Goal: Transaction & Acquisition: Purchase product/service

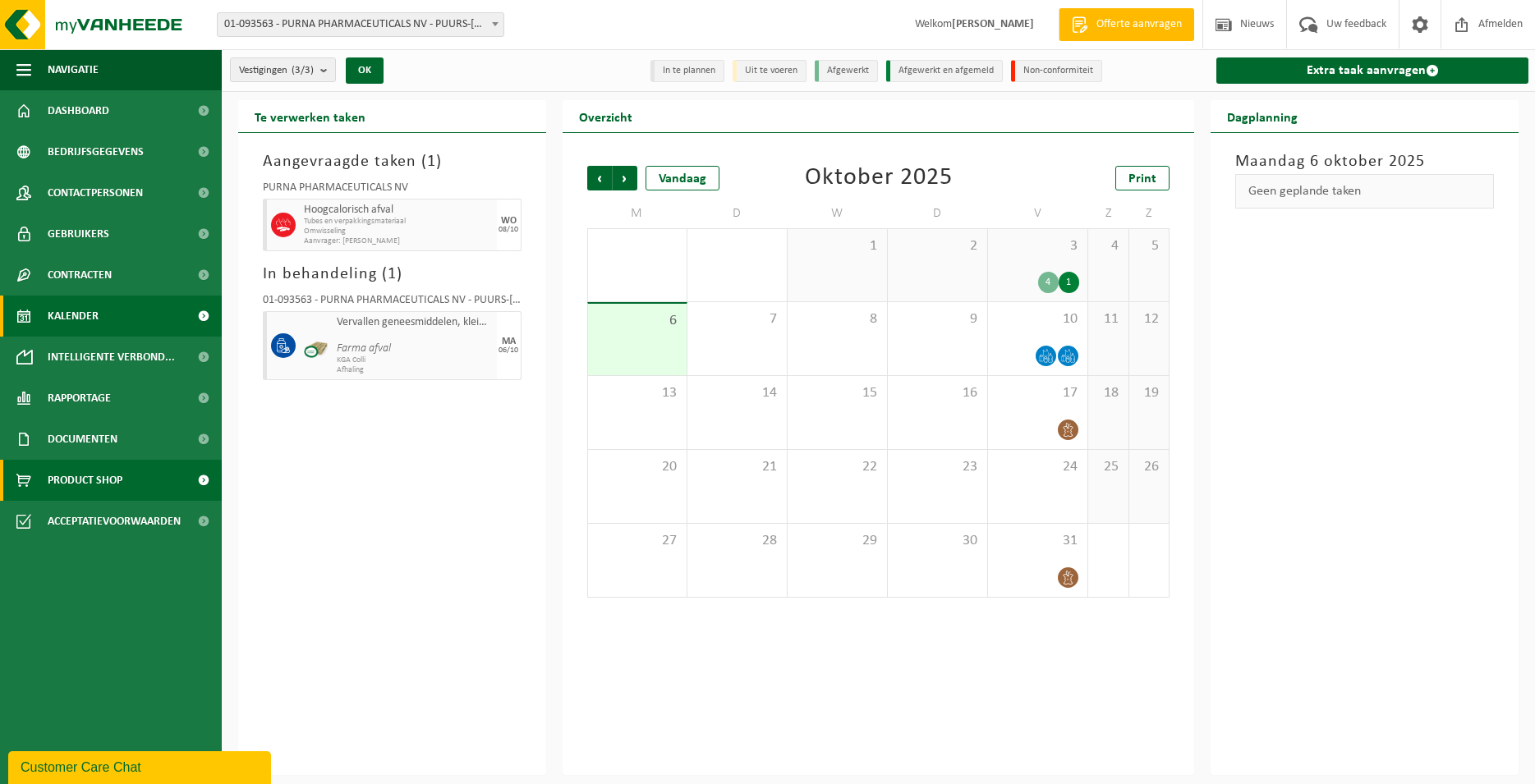
click at [70, 489] on span "Product Shop" at bounding box center [85, 480] width 75 height 41
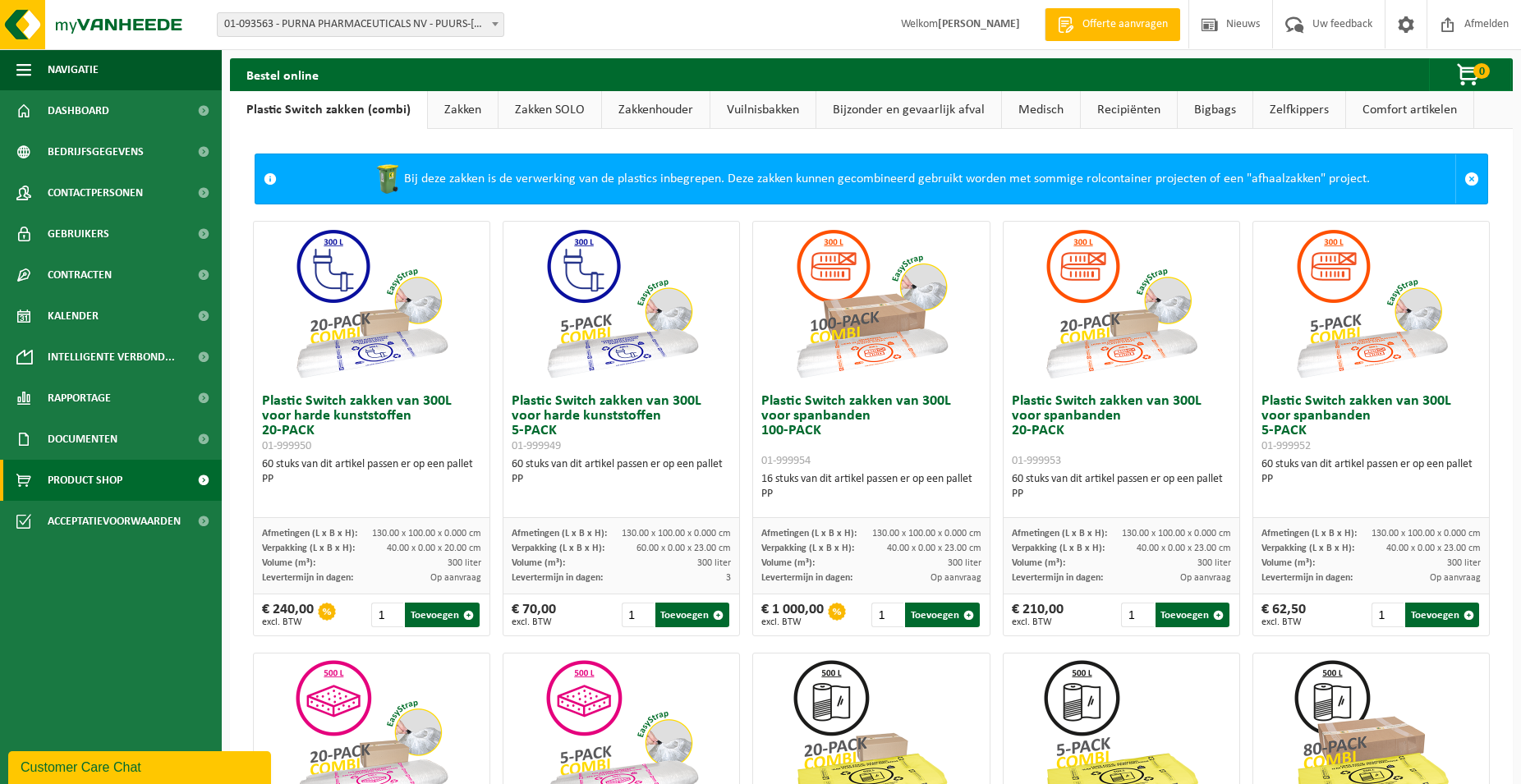
click at [465, 119] on link "Zakken" at bounding box center [463, 110] width 70 height 38
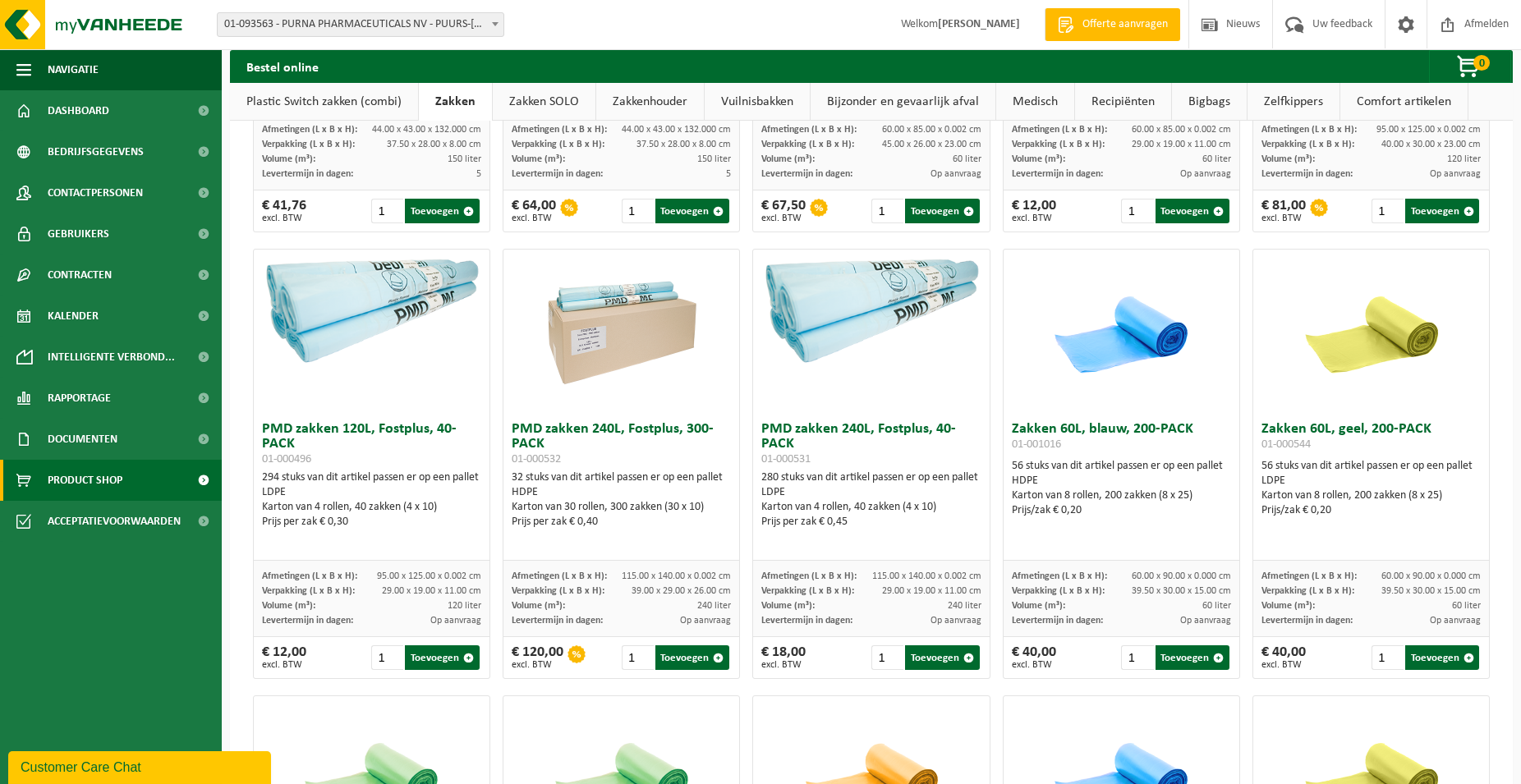
scroll to position [1340, 0]
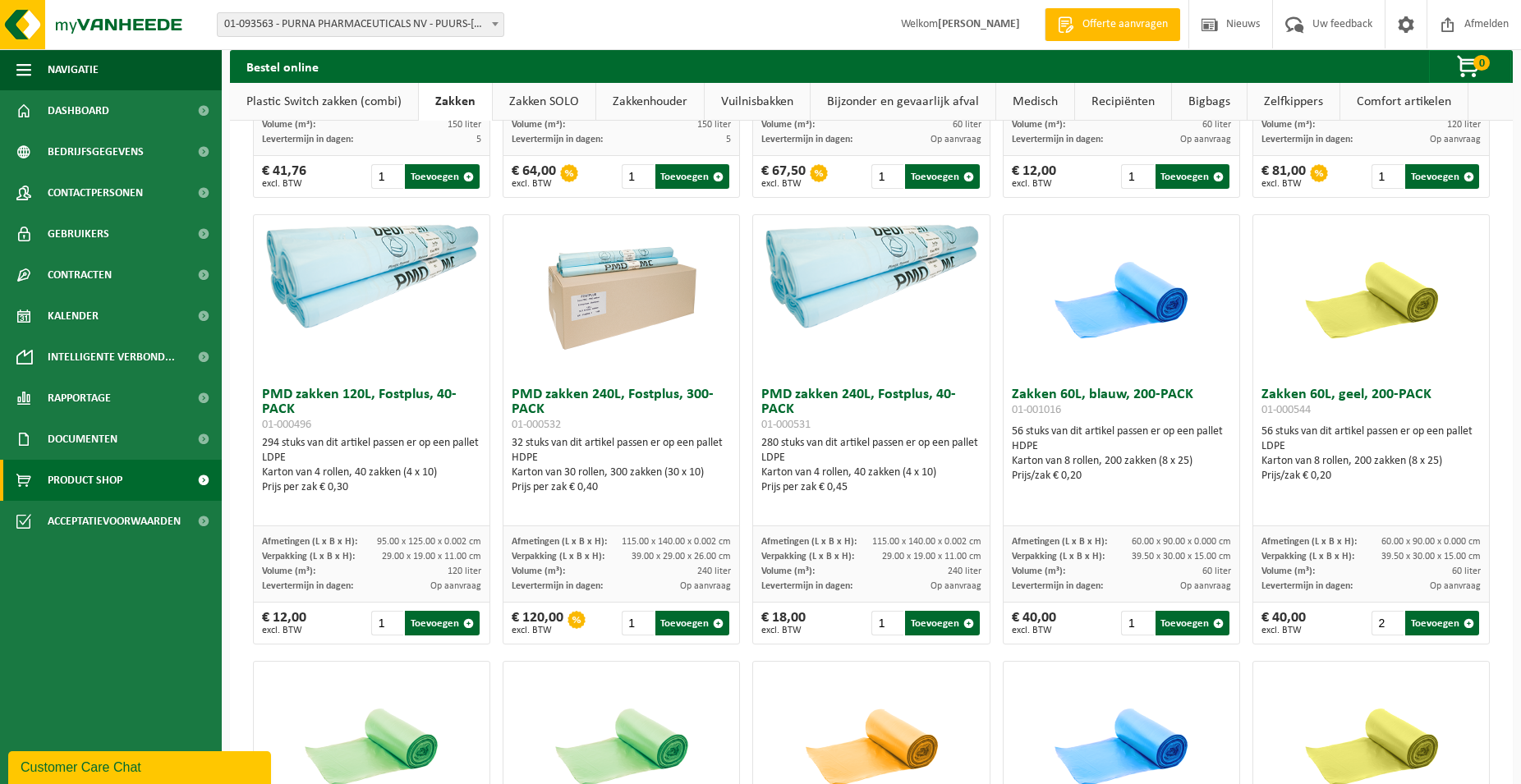
click at [1382, 622] on input "2" at bounding box center [1387, 623] width 32 height 25
click at [1382, 622] on input "3" at bounding box center [1387, 623] width 32 height 25
click at [1422, 623] on button "Toevoegen" at bounding box center [1442, 623] width 74 height 25
type input "1"
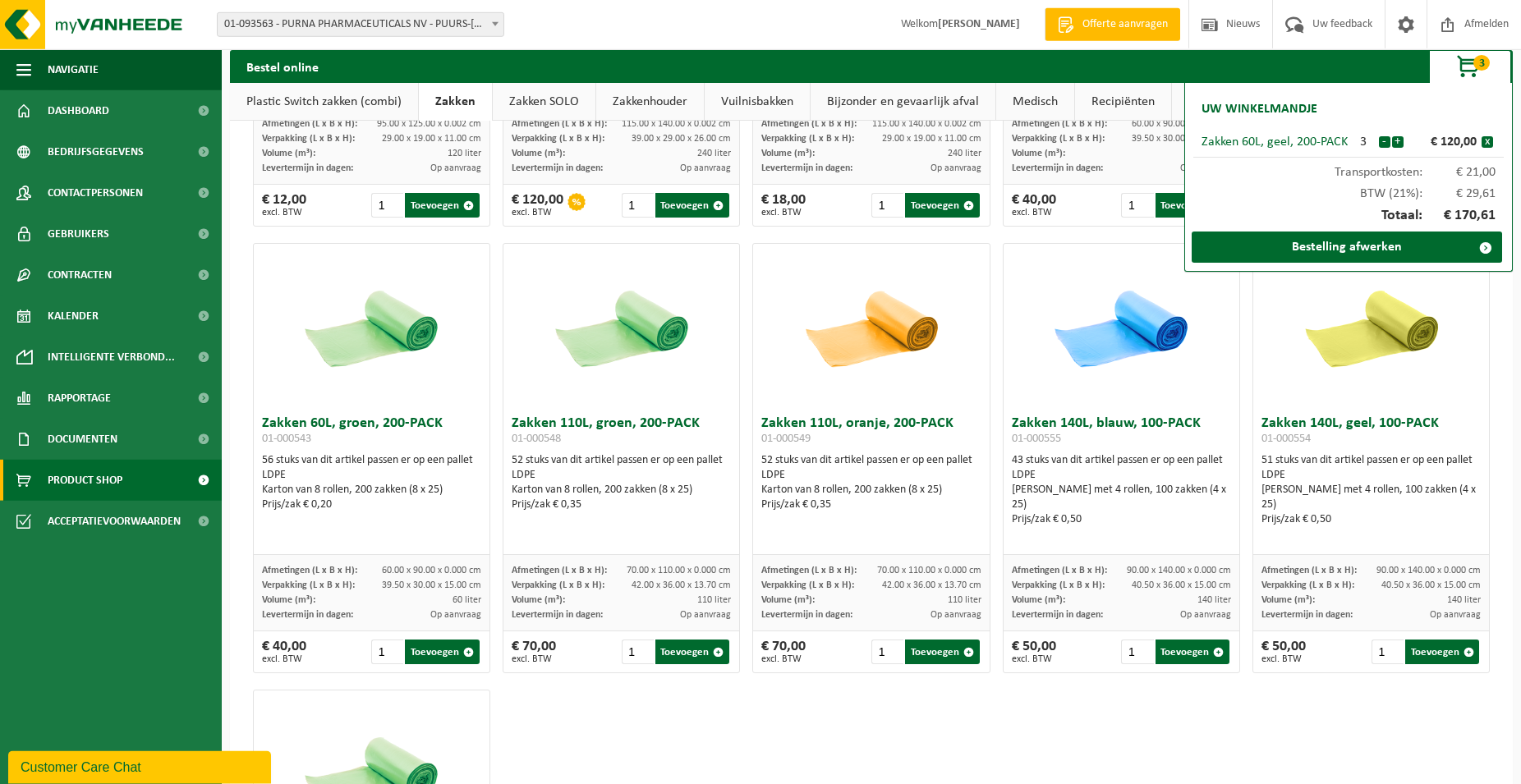
scroll to position [1759, 0]
click at [1381, 648] on input "2" at bounding box center [1387, 651] width 32 height 25
click at [1381, 648] on input "3" at bounding box center [1387, 651] width 32 height 25
click at [1411, 651] on button "Toevoegen" at bounding box center [1442, 651] width 74 height 25
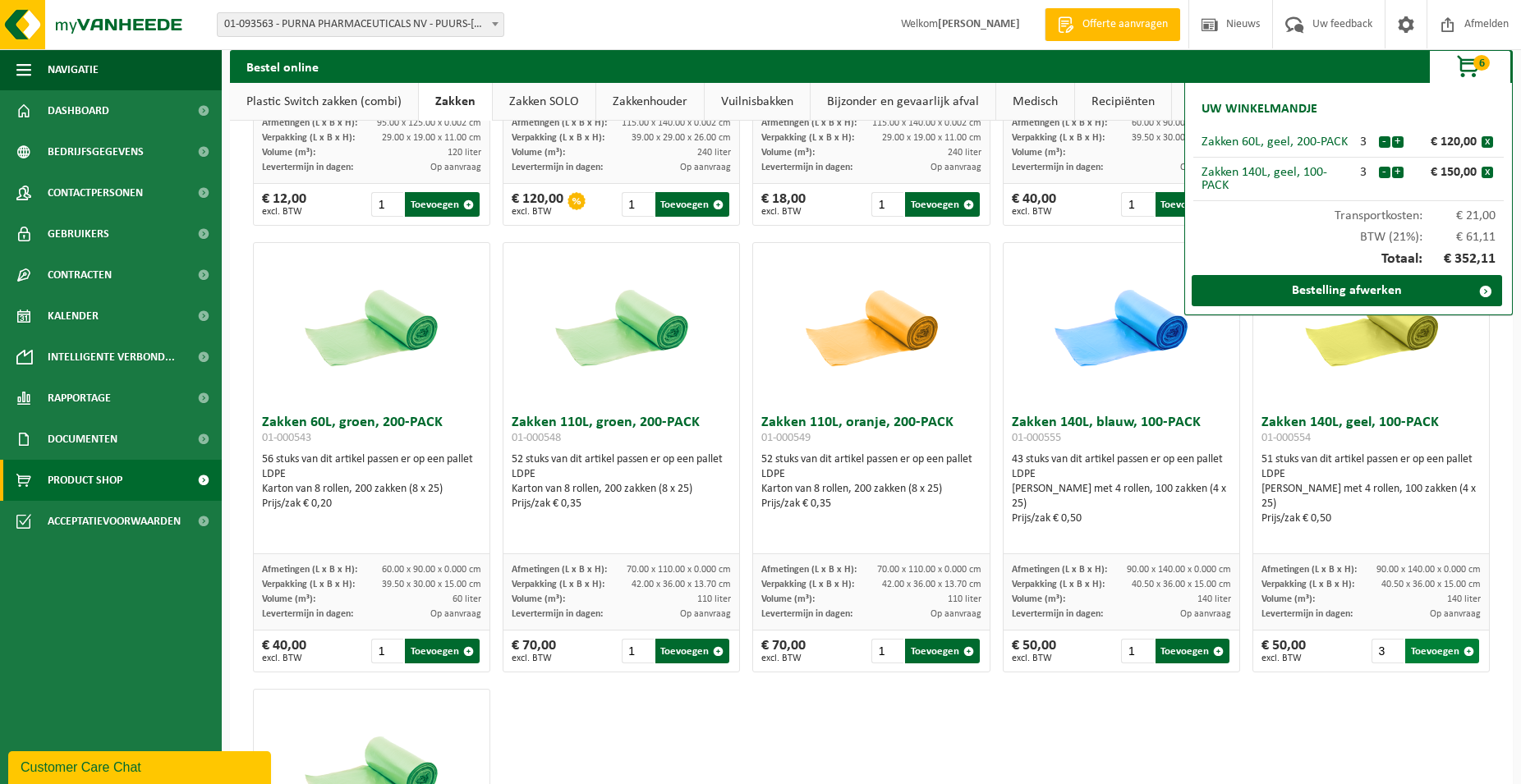
type input "1"
click at [387, 645] on input "2" at bounding box center [387, 651] width 32 height 25
click at [387, 645] on input "3" at bounding box center [387, 651] width 32 height 25
click at [387, 645] on input "4" at bounding box center [387, 651] width 32 height 25
click at [388, 655] on input "3" at bounding box center [387, 651] width 32 height 25
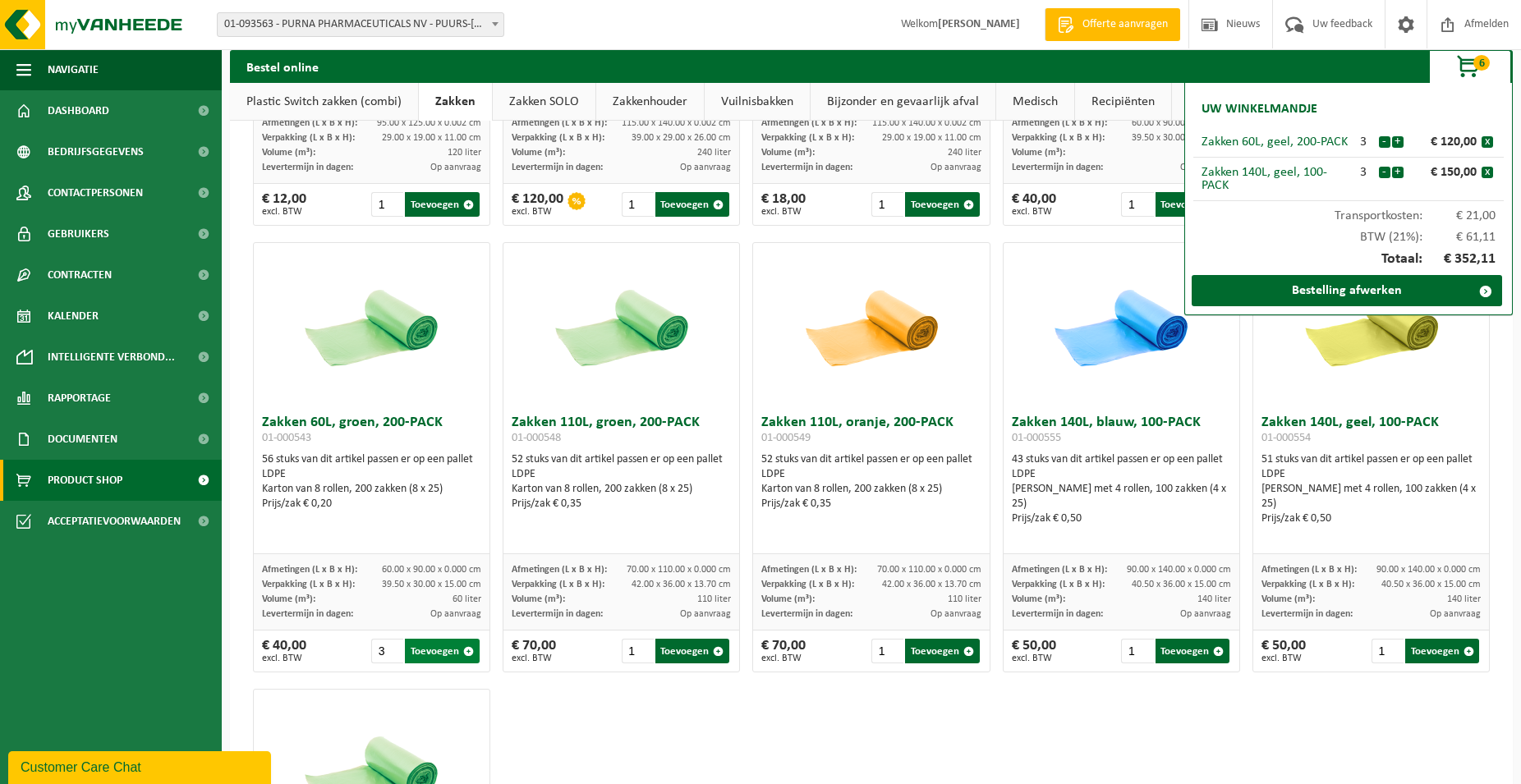
click at [433, 654] on button "Toevoegen" at bounding box center [441, 651] width 74 height 25
type input "1"
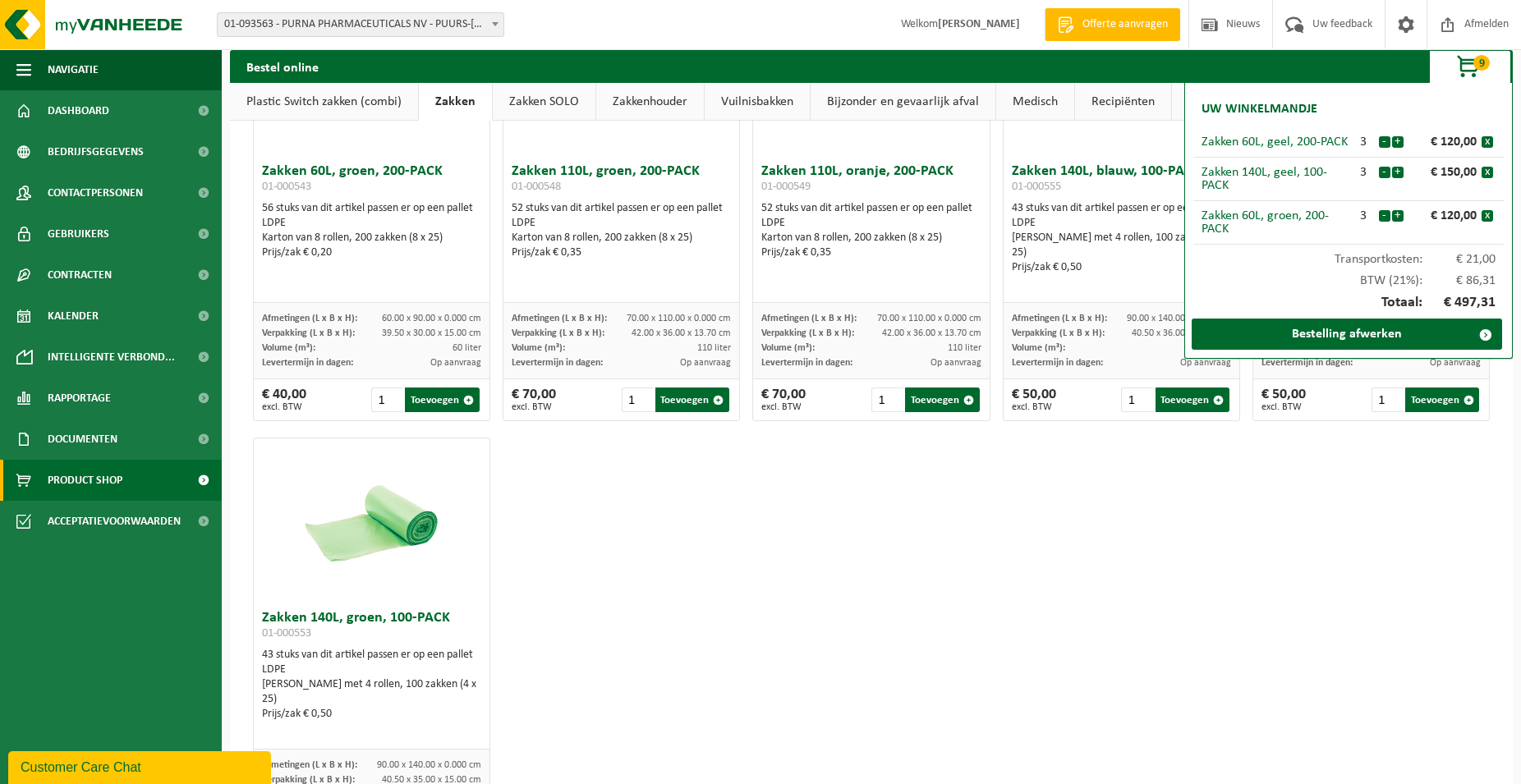
scroll to position [2127, 0]
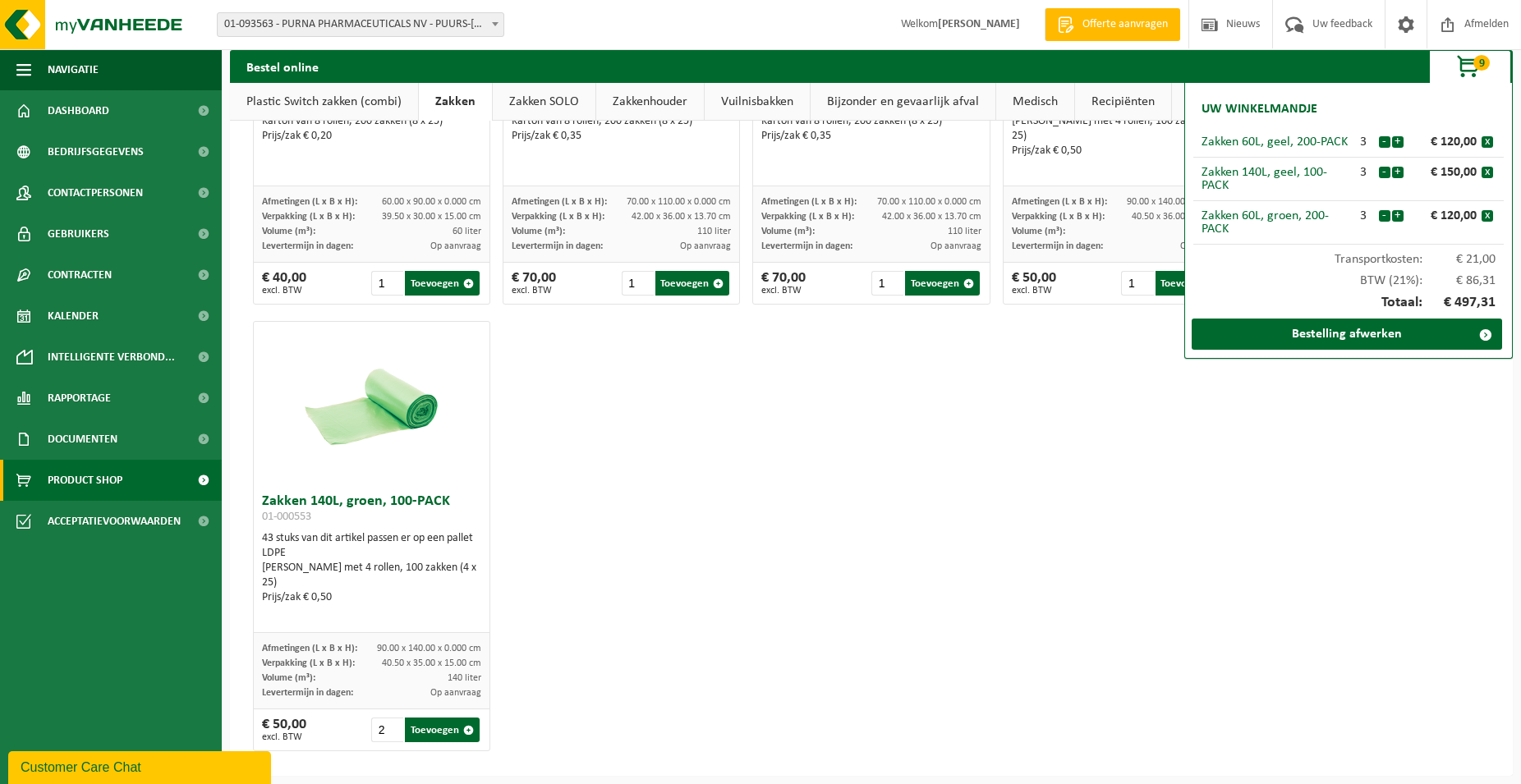
click at [391, 723] on input "2" at bounding box center [387, 730] width 32 height 25
click at [391, 723] on input "3" at bounding box center [387, 730] width 32 height 25
click at [434, 734] on button "Toevoegen" at bounding box center [441, 730] width 74 height 25
type input "1"
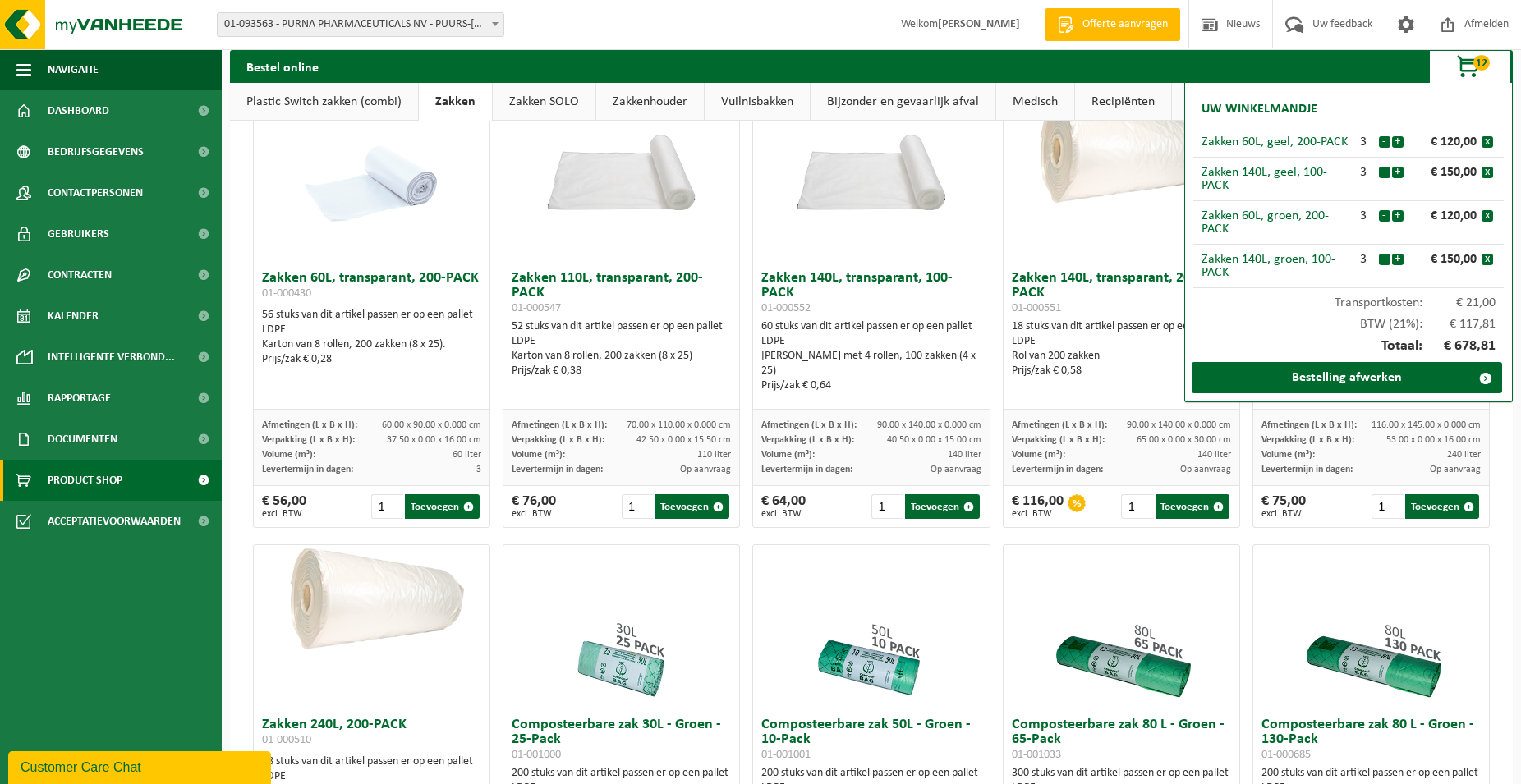
scroll to position [0, 0]
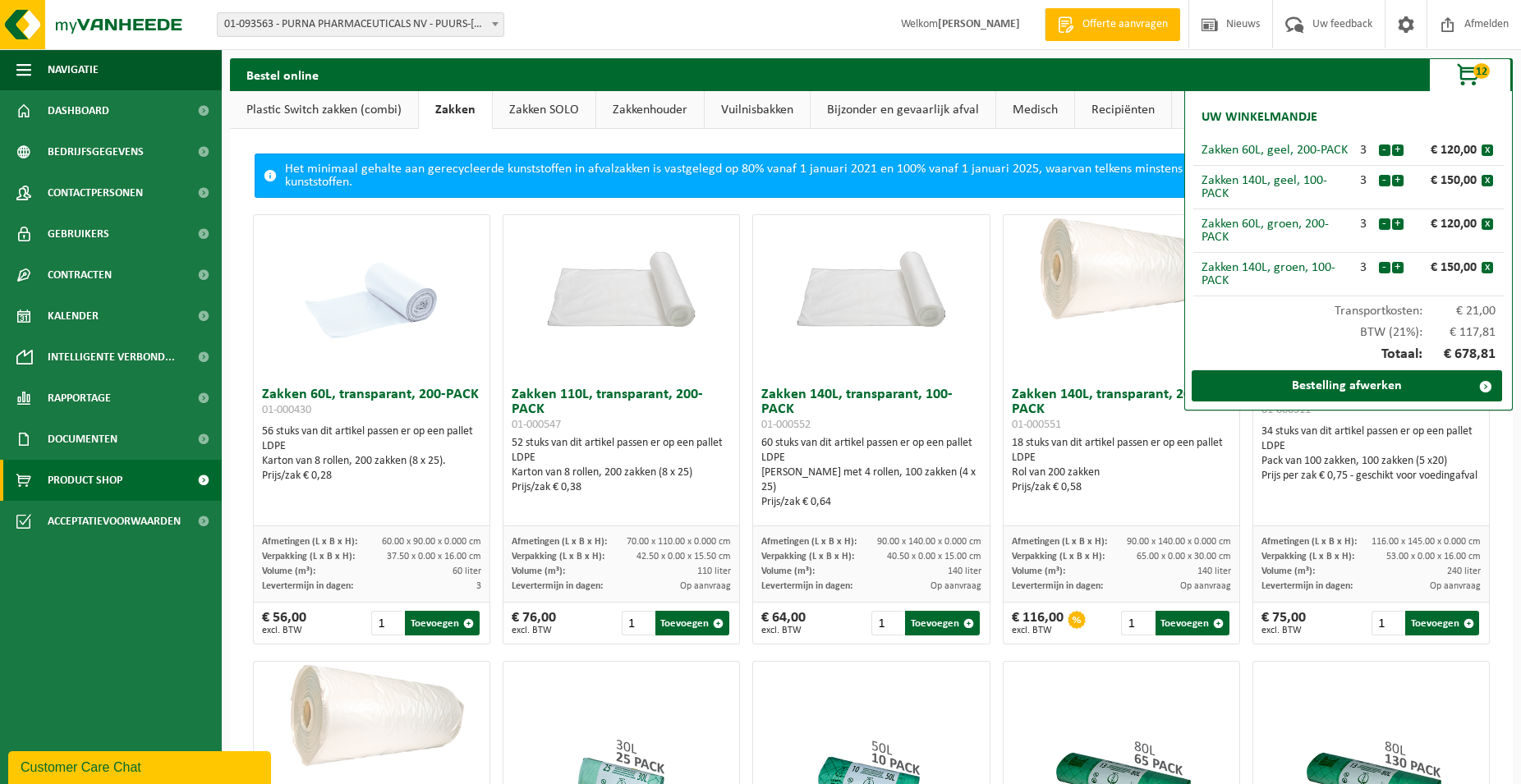
click at [888, 68] on div "Bestel online 12 Uw winkelmandje Zakken 60L, geel, 200-PACK 3 - + € 120,00 x Za…" at bounding box center [871, 75] width 1283 height 33
click at [517, 106] on link "Zakken SOLO" at bounding box center [544, 110] width 103 height 38
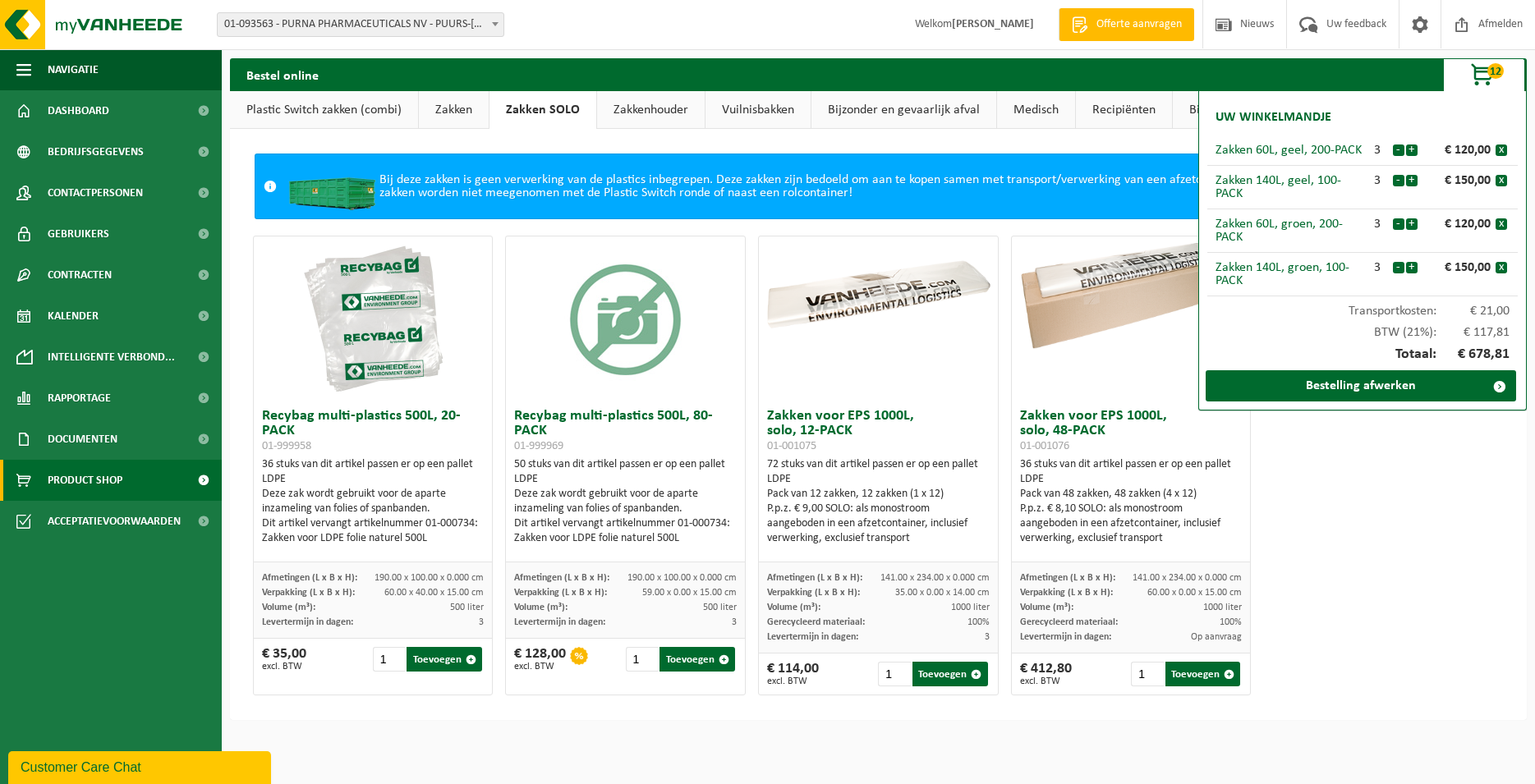
click at [330, 119] on link "Plastic Switch zakken (combi)" at bounding box center [324, 110] width 188 height 38
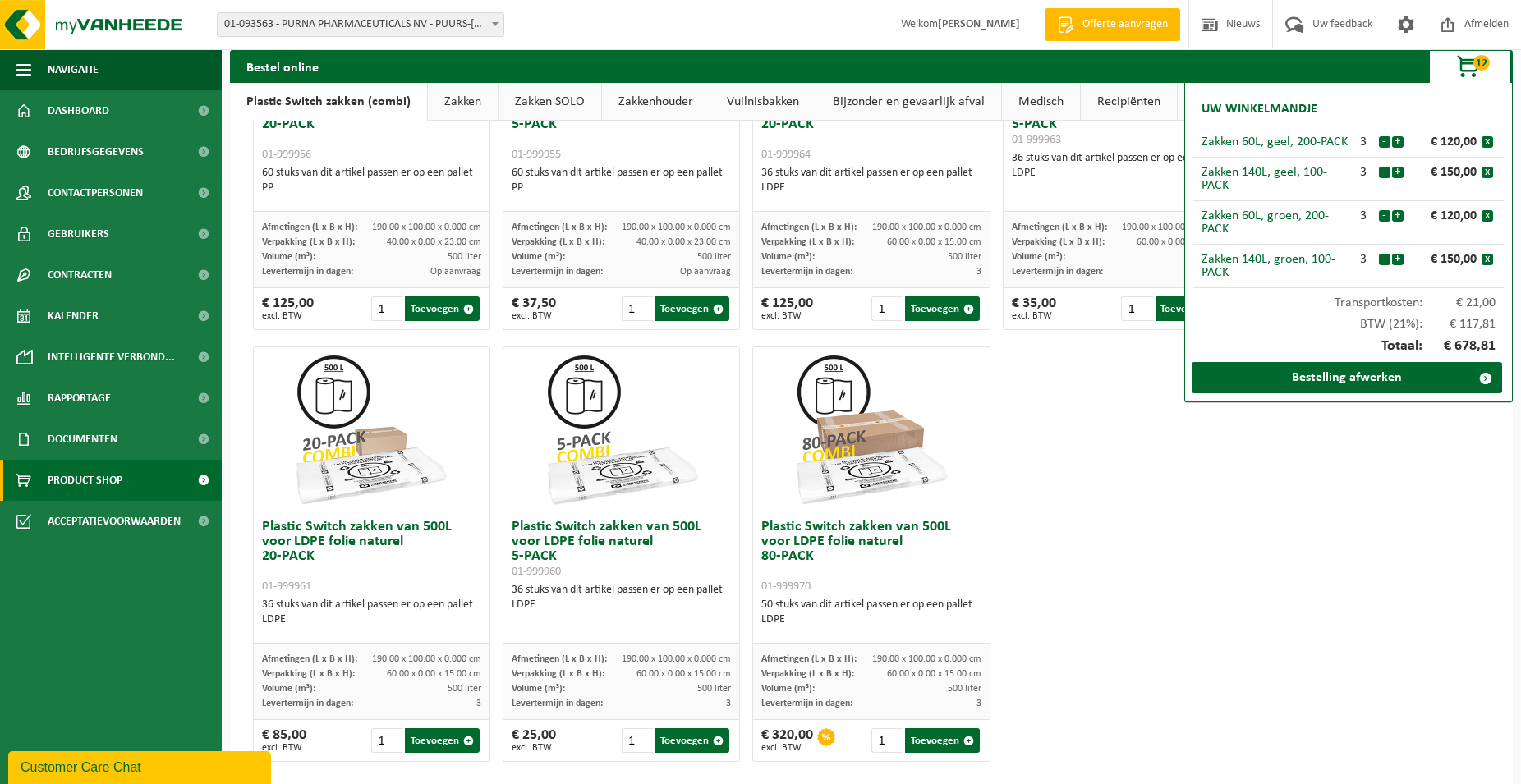
scroll to position [498, 0]
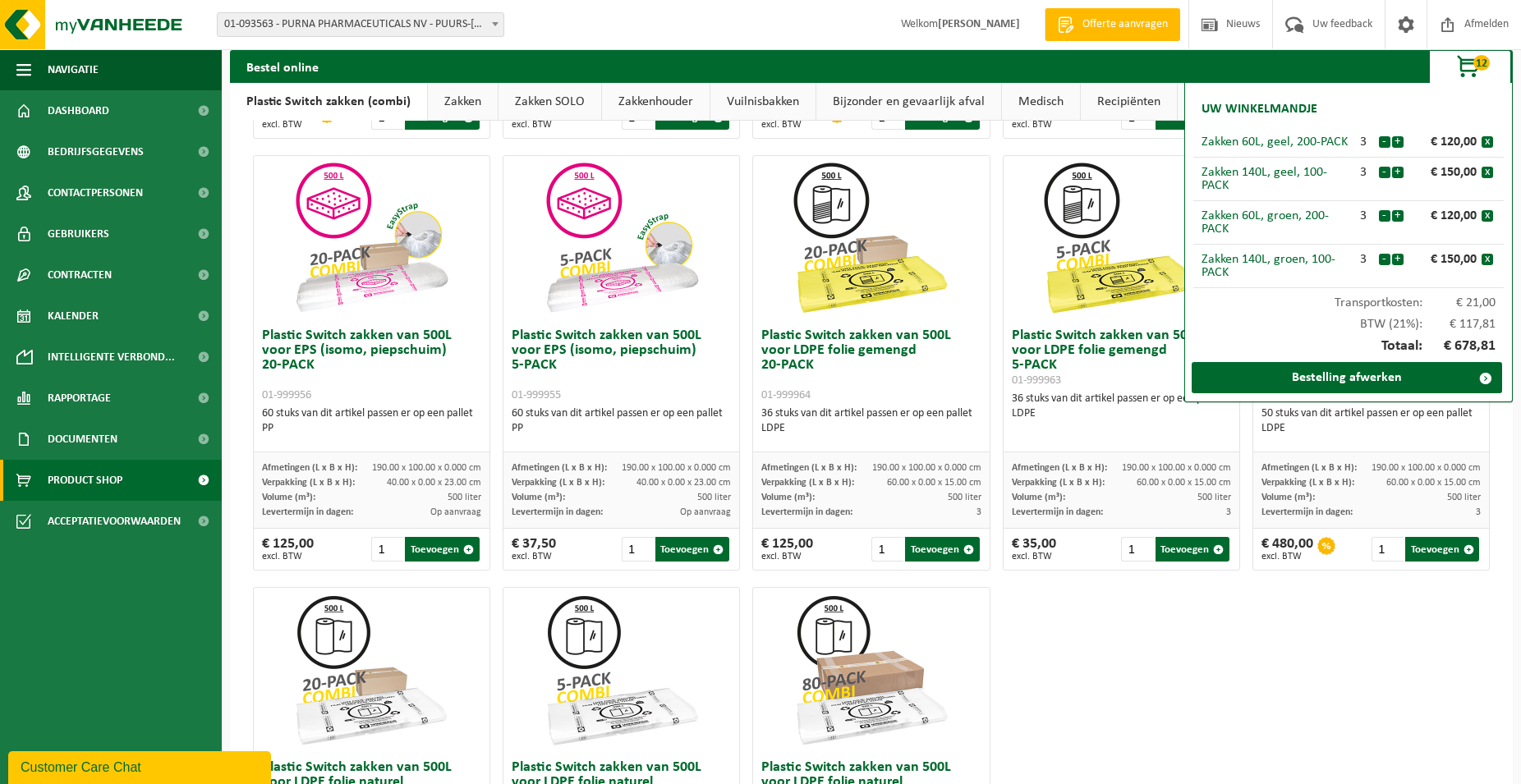
click at [465, 106] on link "Zakken" at bounding box center [463, 102] width 70 height 38
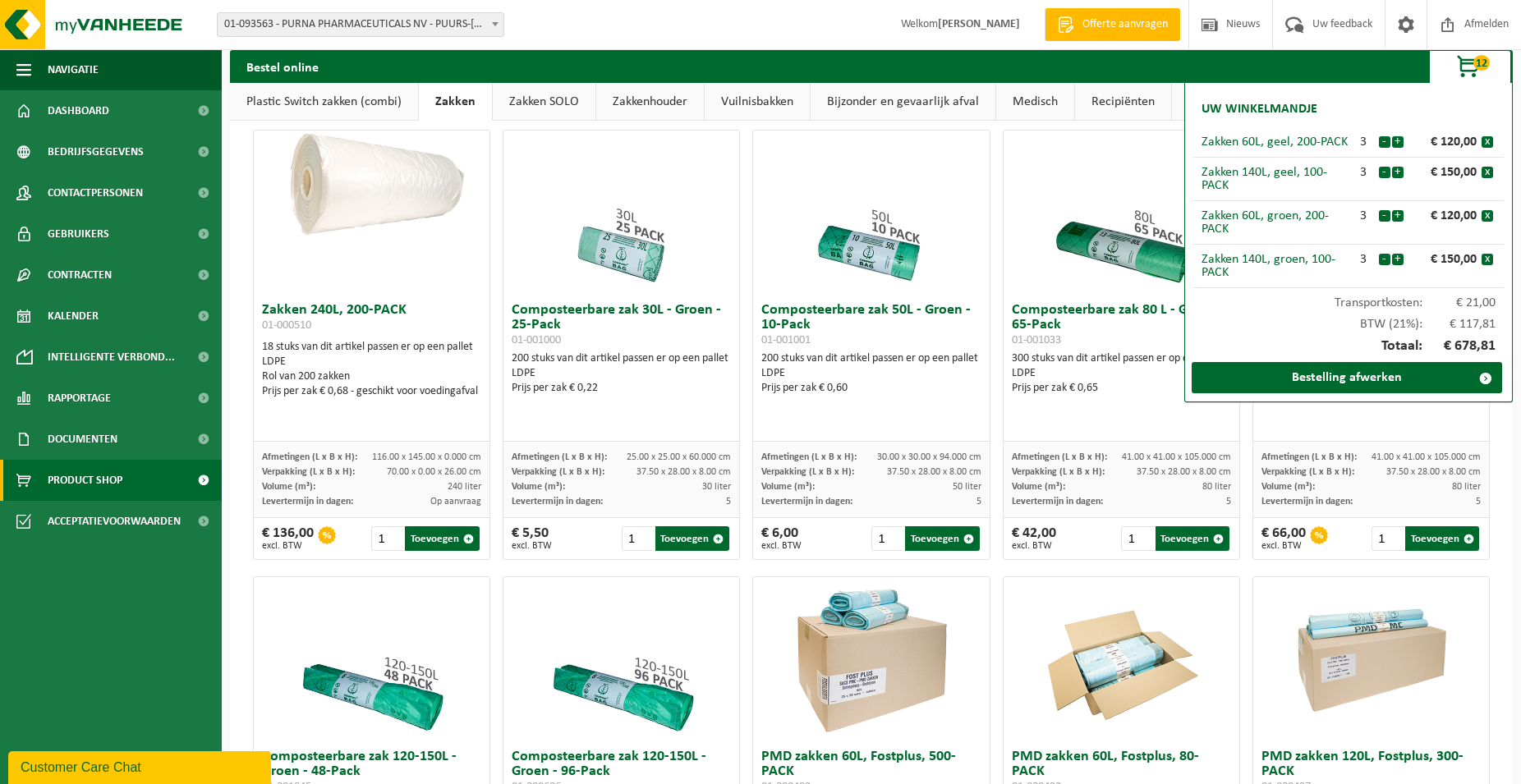
click at [522, 100] on link "Zakken SOLO" at bounding box center [544, 102] width 103 height 38
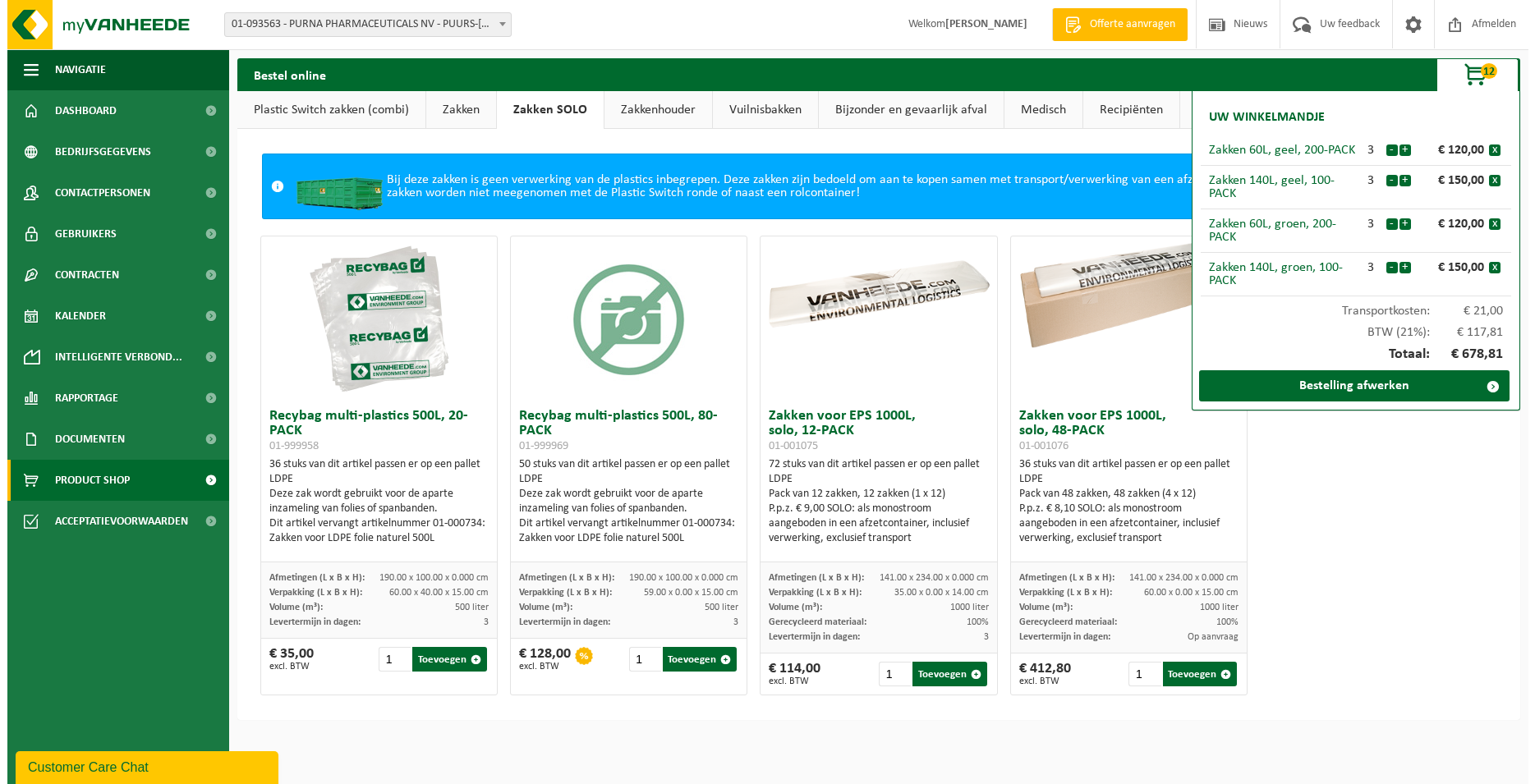
scroll to position [0, 0]
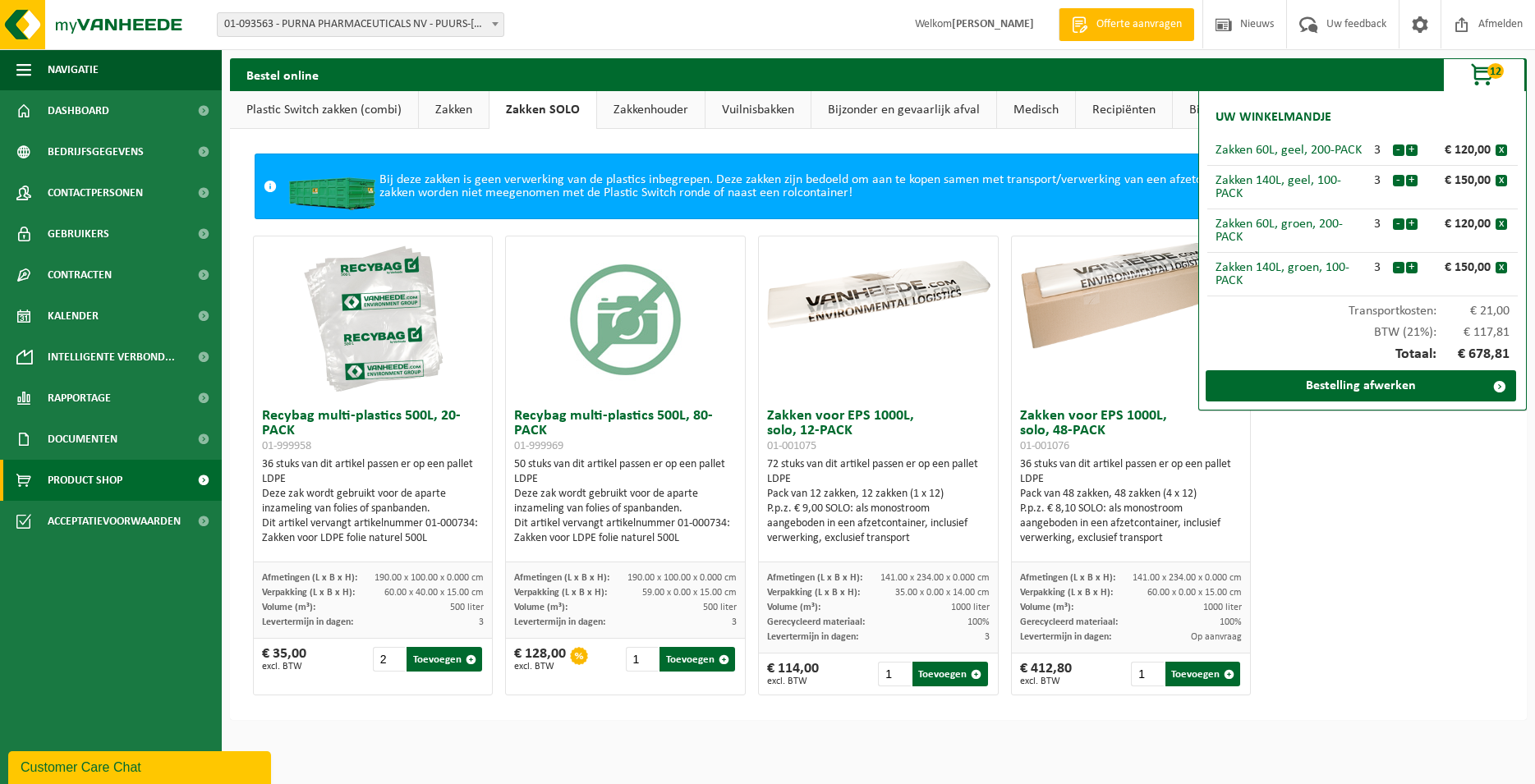
click at [393, 656] on input "2" at bounding box center [390, 659] width 33 height 25
click at [393, 656] on input "3" at bounding box center [390, 659] width 33 height 25
click at [393, 656] on input "4" at bounding box center [390, 659] width 33 height 25
click at [393, 656] on input "5" at bounding box center [390, 659] width 33 height 25
click at [393, 656] on input "6" at bounding box center [390, 659] width 33 height 25
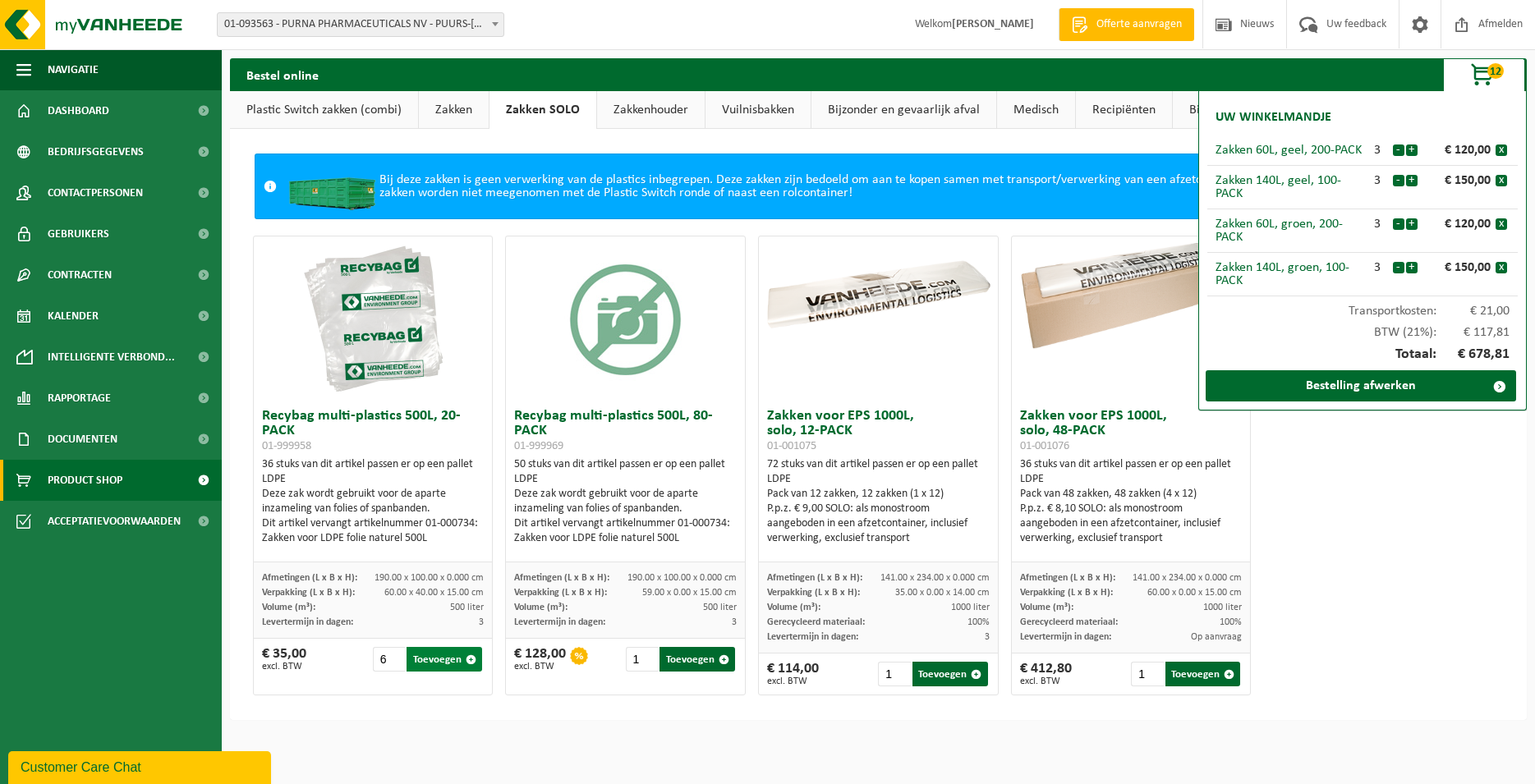
click at [425, 660] on button "Toevoegen" at bounding box center [444, 659] width 76 height 25
type input "1"
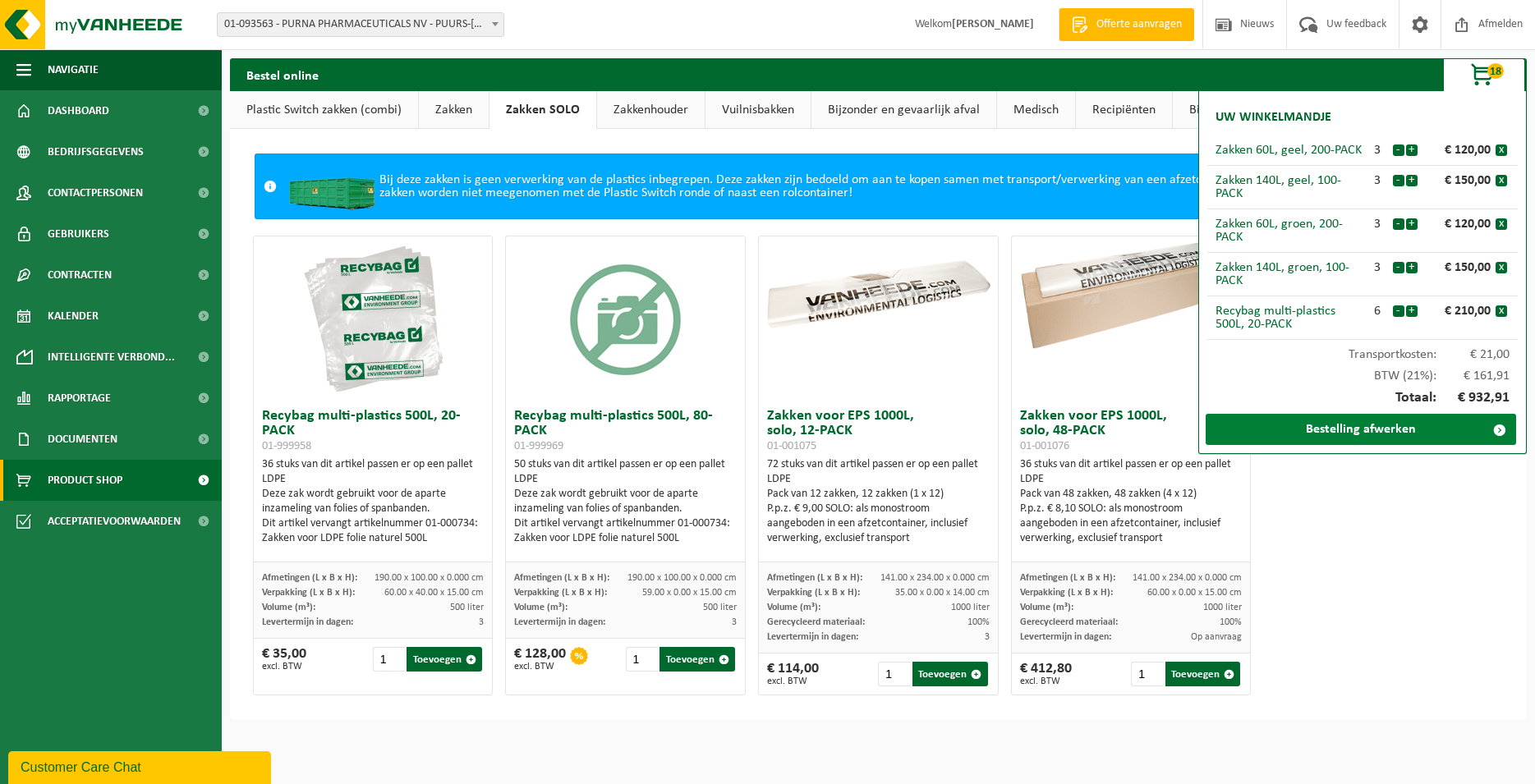
click at [1366, 433] on link "Bestelling afwerken" at bounding box center [1360, 429] width 310 height 31
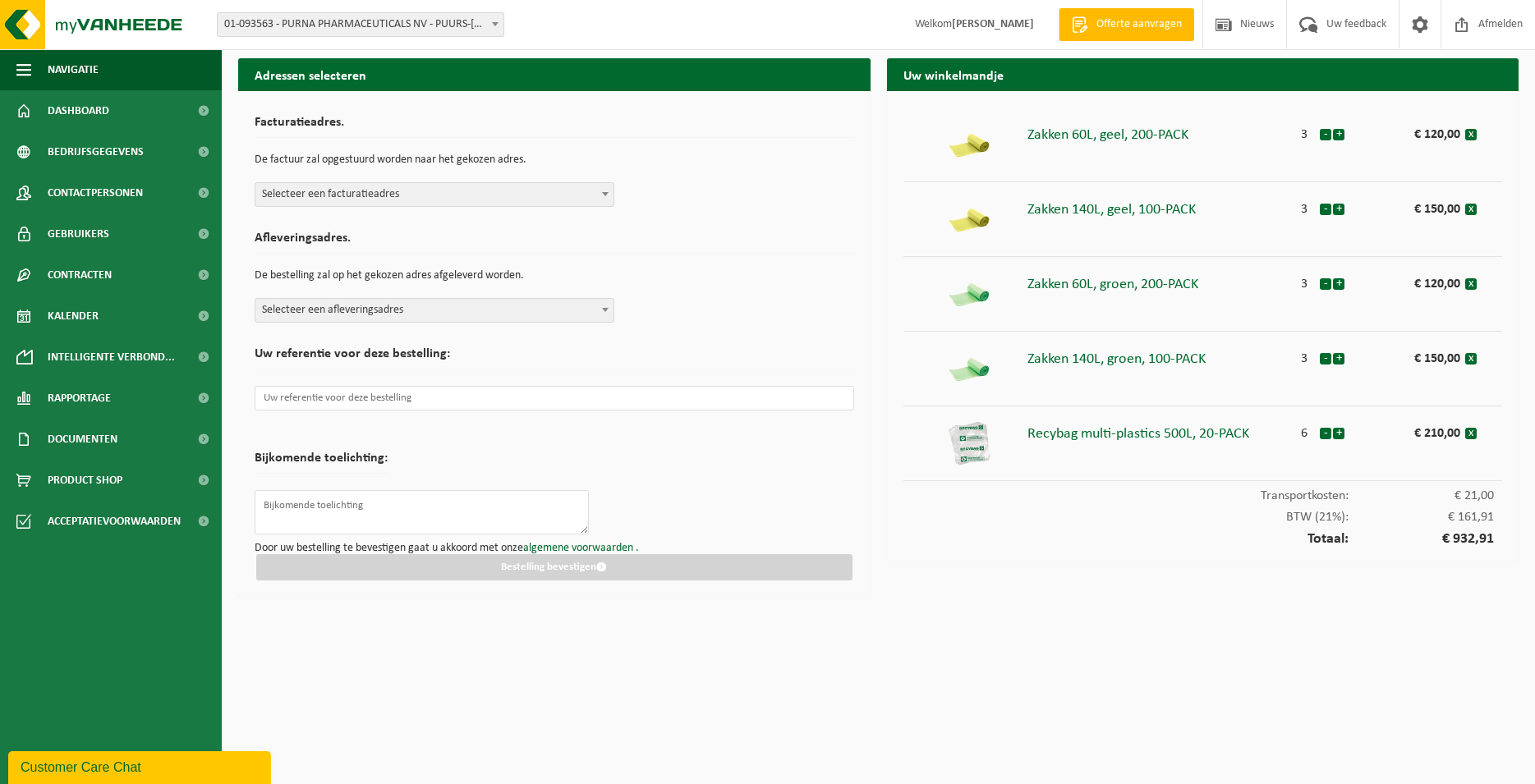
click at [455, 191] on span "Selecteer een facturatieadres" at bounding box center [435, 194] width 358 height 23
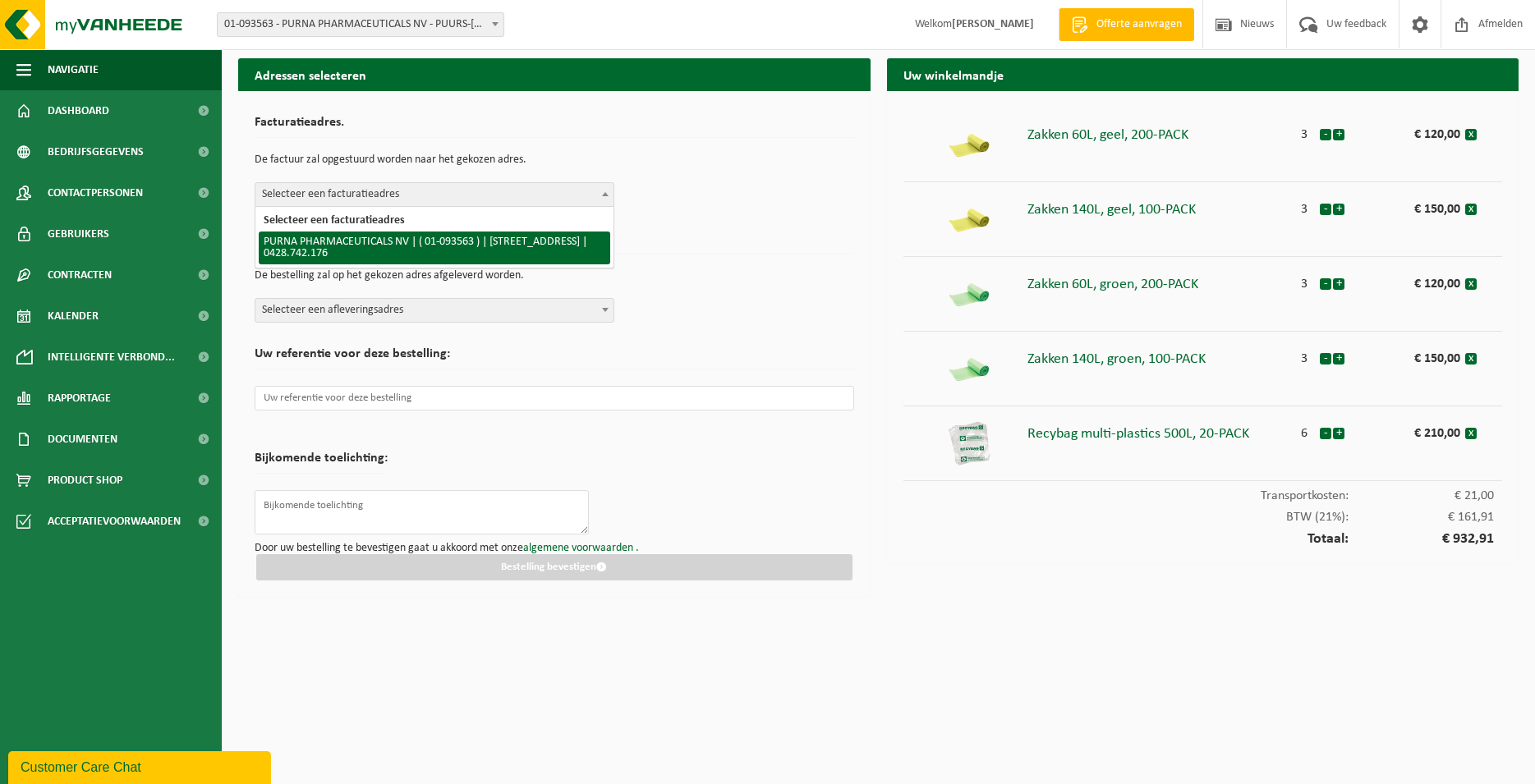
select select "12983"
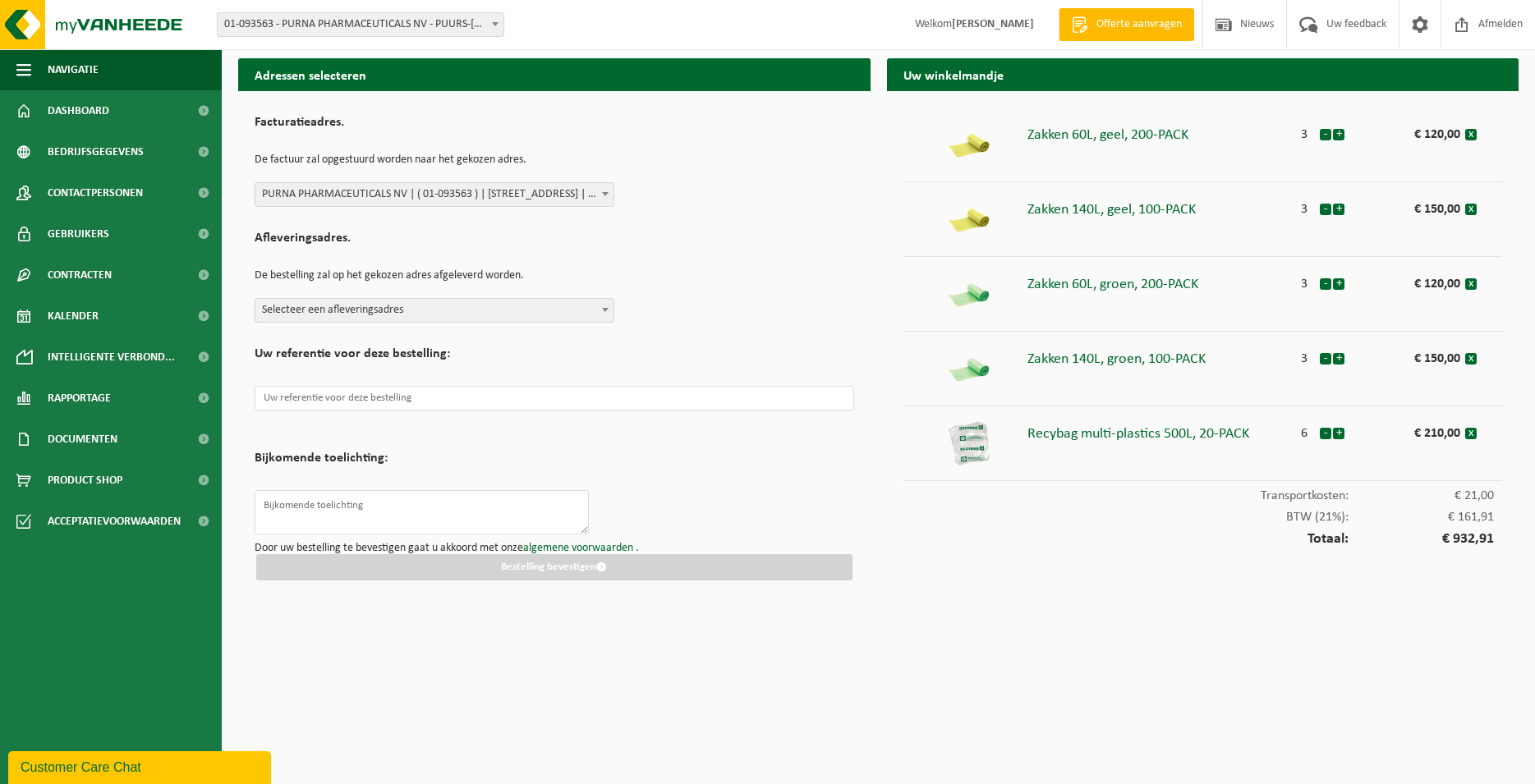
click at [368, 317] on span "Selecteer een afleveringsadres" at bounding box center [435, 310] width 358 height 23
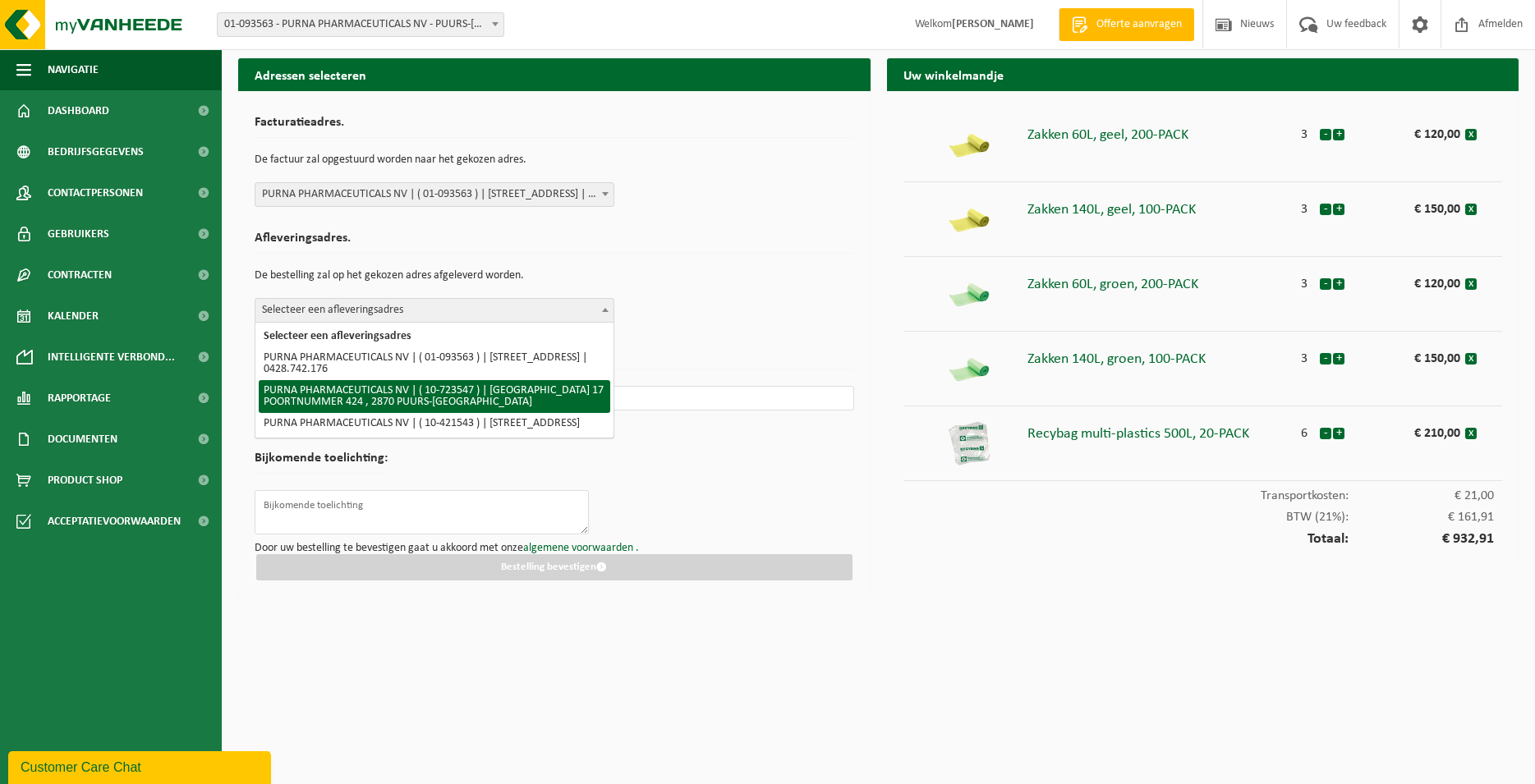
select select "12993"
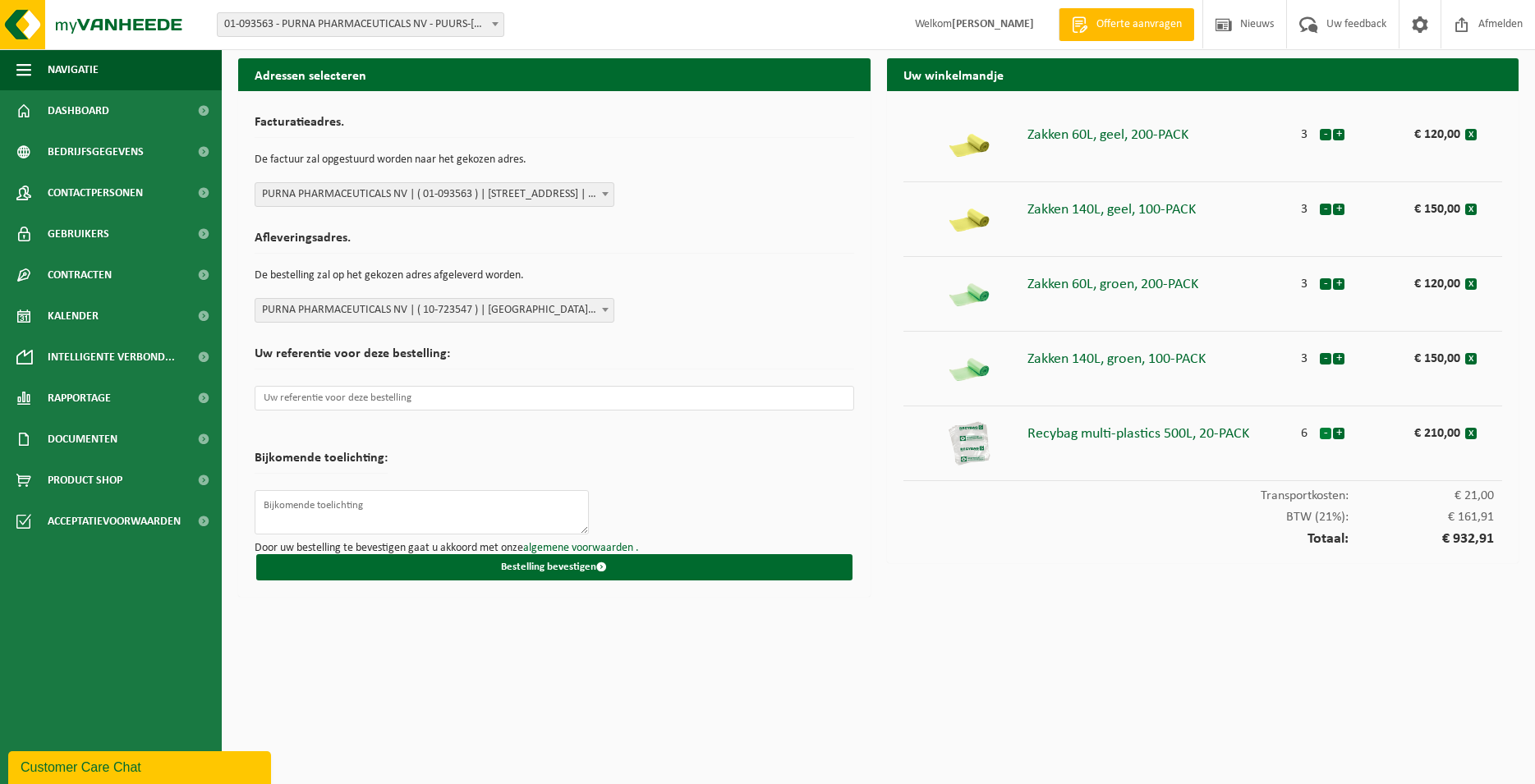
click at [1322, 433] on button "-" at bounding box center [1325, 433] width 11 height 11
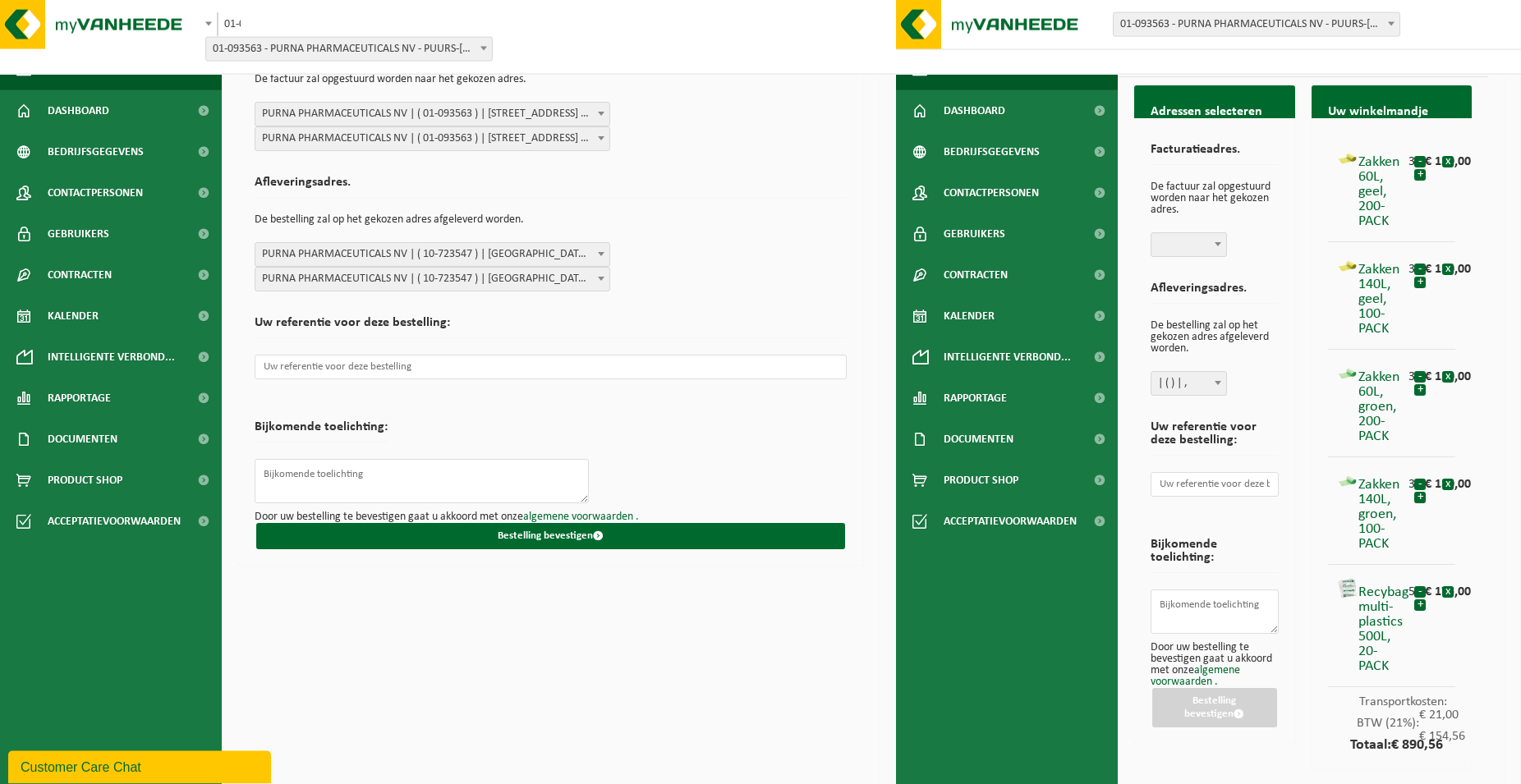
scroll to position [92, 0]
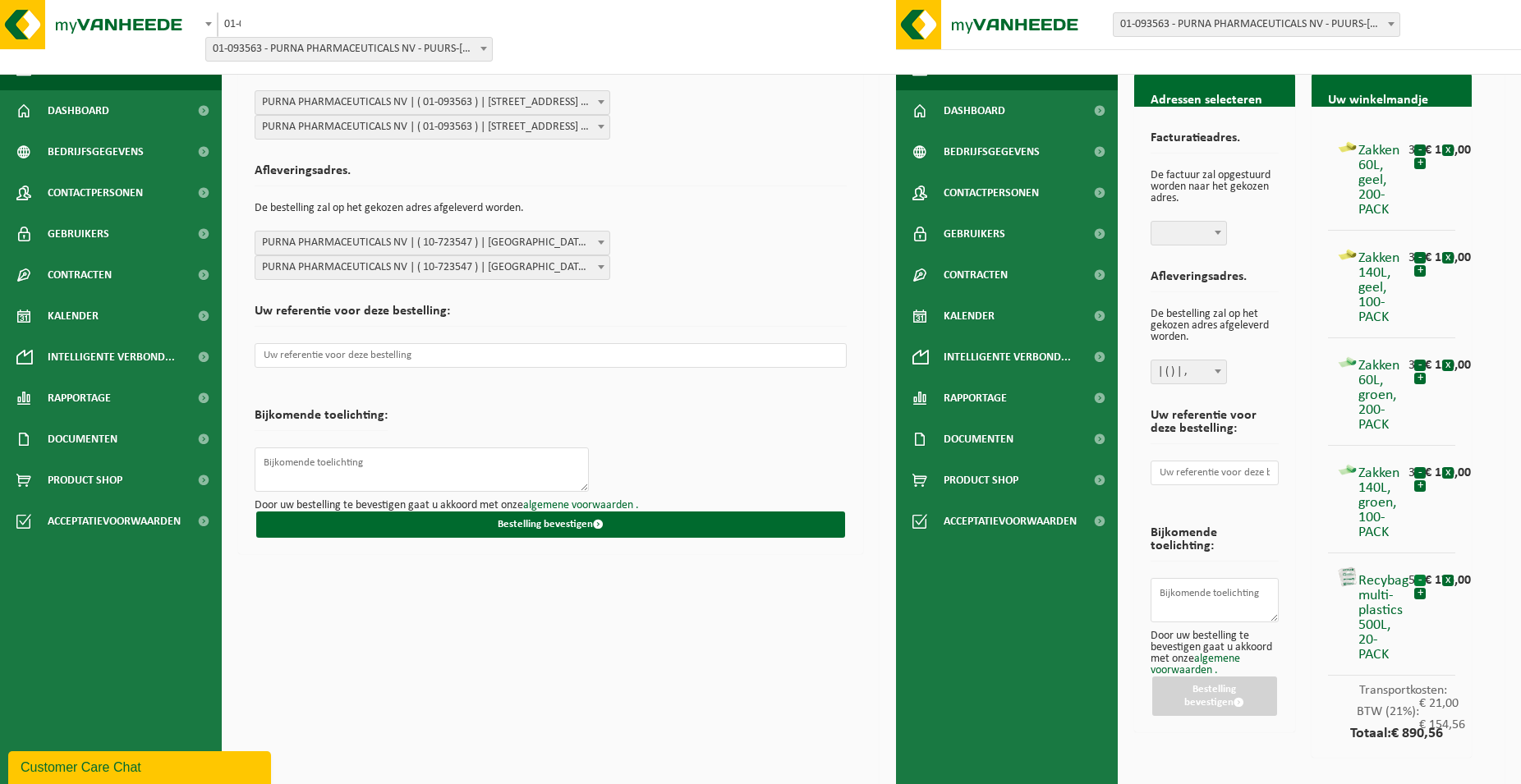
click at [1419, 579] on button "-" at bounding box center [1419, 580] width 11 height 11
click at [1418, 595] on button "+" at bounding box center [1419, 594] width 11 height 11
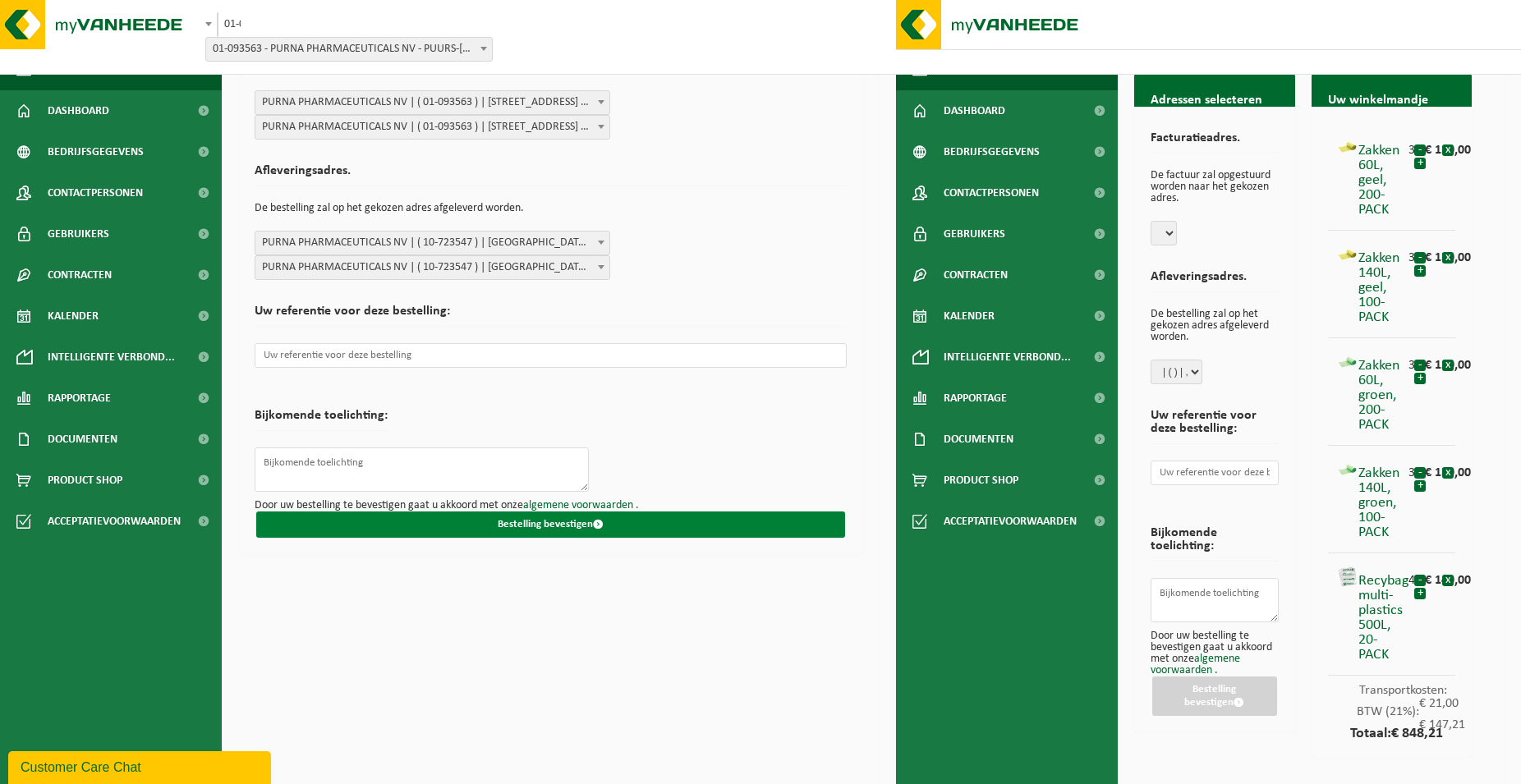
click at [472, 528] on button "Bestelling bevestigen" at bounding box center [550, 525] width 589 height 26
